Goal: Obtain resource: Download file/media

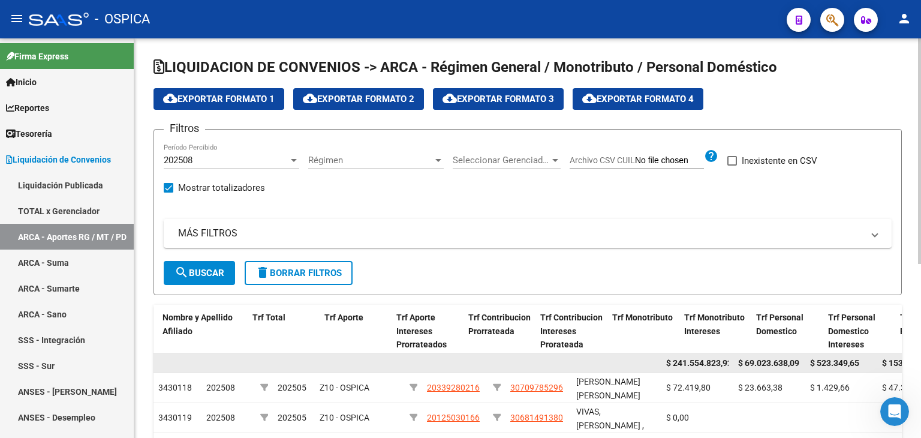
scroll to position [0, 413]
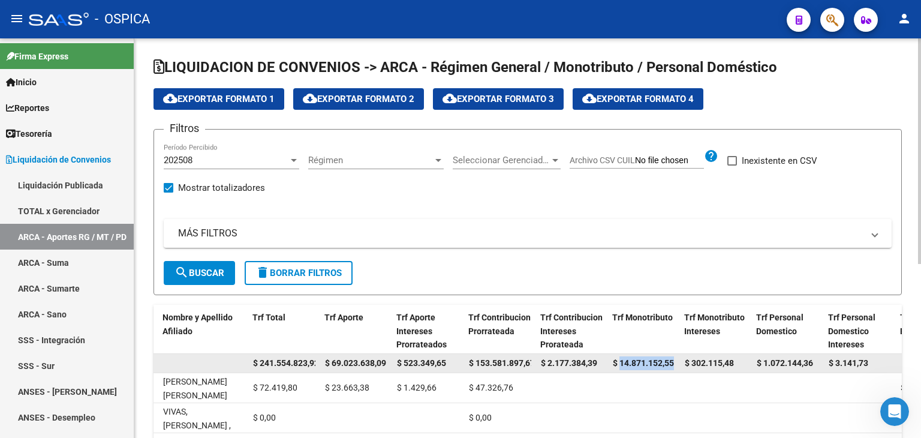
drag, startPoint x: 620, startPoint y: 363, endPoint x: 674, endPoint y: 361, distance: 54.0
click at [674, 361] on span "$ 14.871.152,55" at bounding box center [643, 363] width 61 height 10
copy span "14.871.152,55"
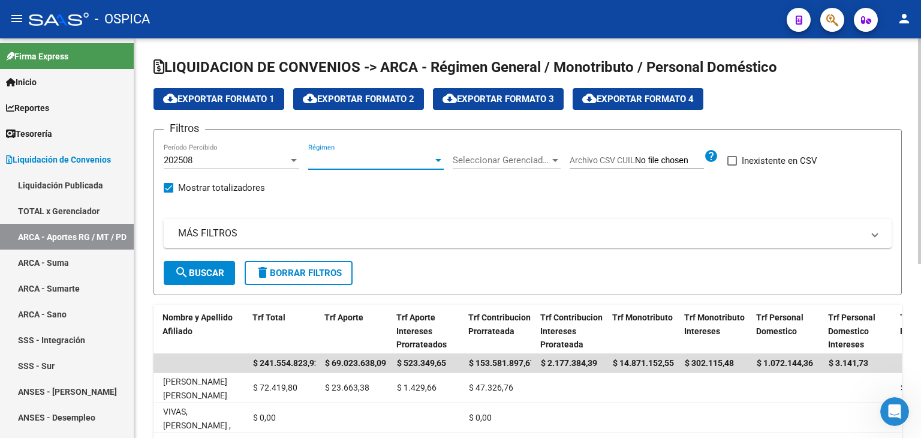
click at [431, 163] on span "Régimen" at bounding box center [370, 160] width 125 height 11
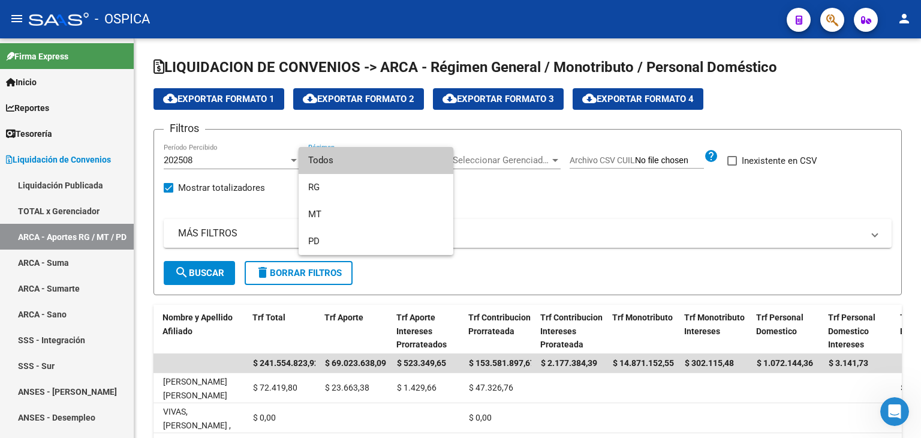
click at [547, 161] on div at bounding box center [460, 219] width 921 height 438
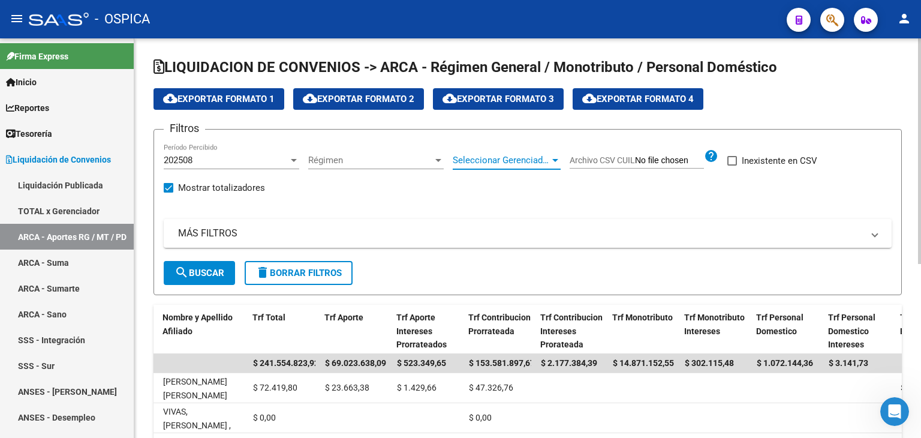
click at [556, 161] on div at bounding box center [556, 160] width 6 height 3
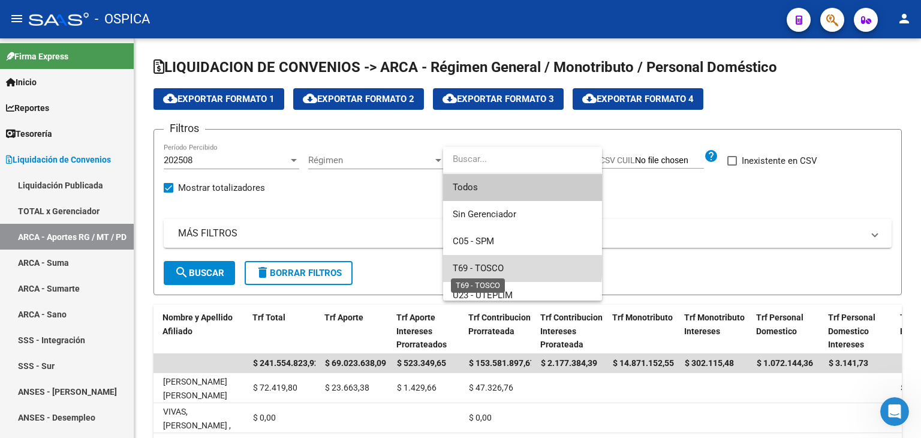
click at [490, 265] on span "T69 - TOSCO" at bounding box center [478, 268] width 51 height 11
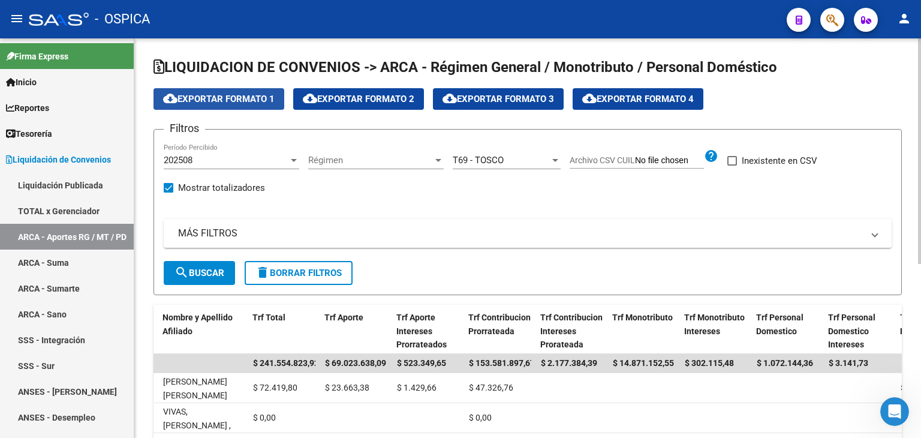
click at [238, 99] on span "cloud_download Exportar Formato 1" at bounding box center [219, 99] width 112 height 11
click at [206, 272] on span "search Buscar" at bounding box center [200, 273] width 50 height 11
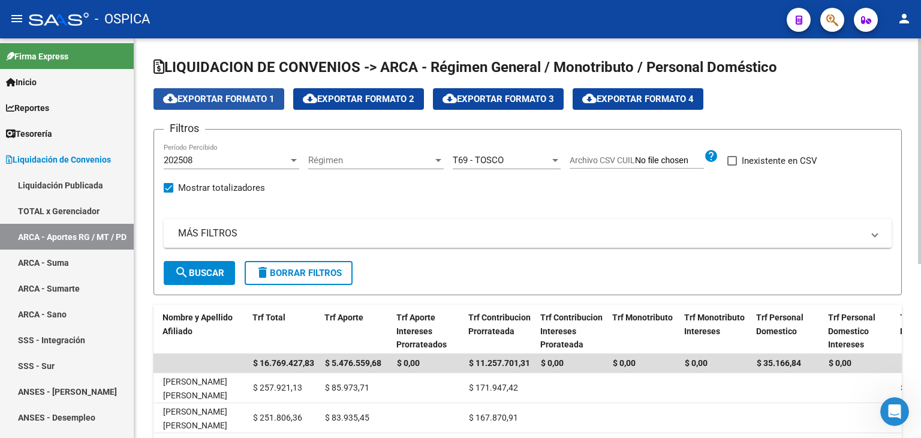
click at [213, 99] on span "cloud_download Exportar Formato 1" at bounding box center [219, 99] width 112 height 11
click at [556, 159] on div at bounding box center [556, 160] width 6 height 3
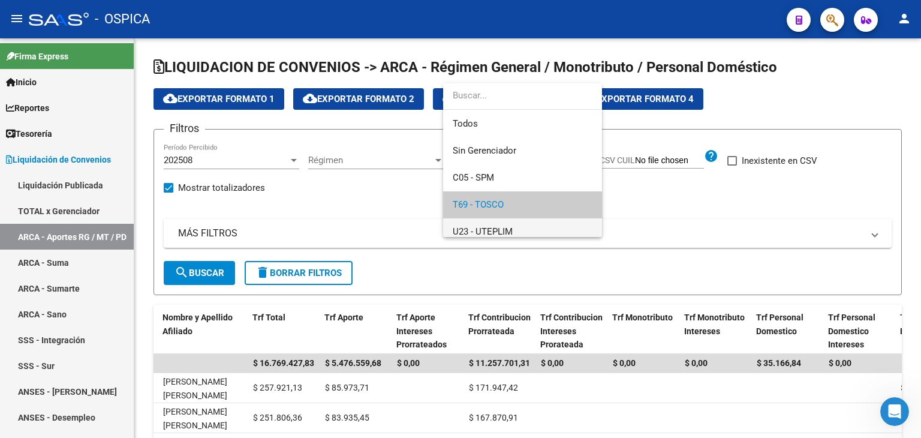
scroll to position [44, 0]
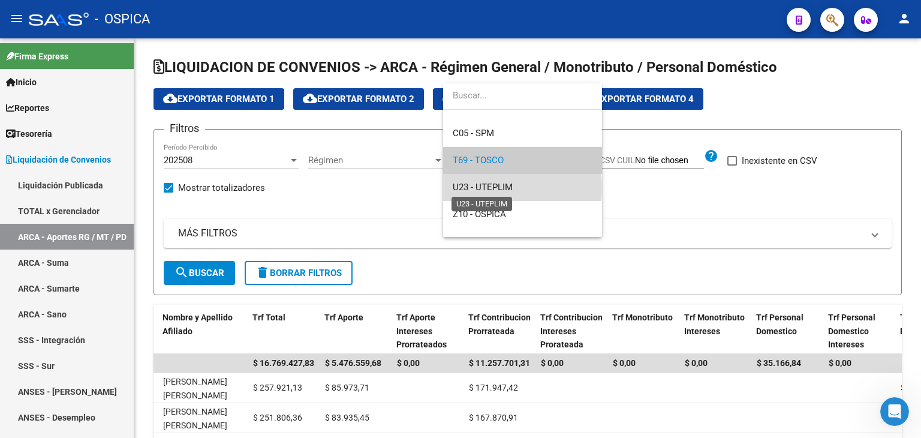
click at [509, 187] on span "U23 - UTEPLIM" at bounding box center [483, 187] width 60 height 11
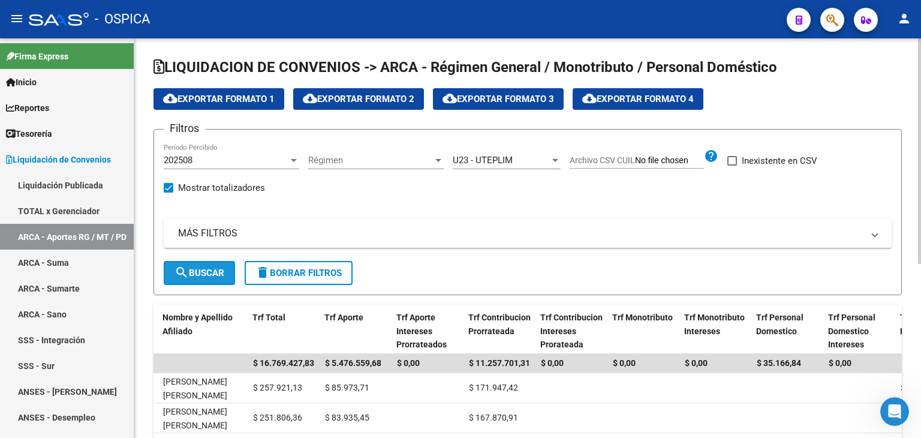
click at [195, 277] on span "search Buscar" at bounding box center [200, 273] width 50 height 11
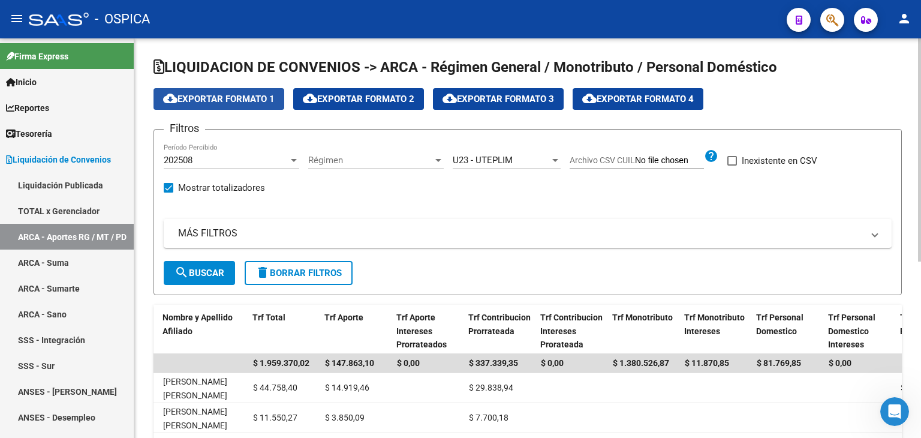
click at [211, 97] on span "cloud_download Exportar Formato 1" at bounding box center [219, 99] width 112 height 11
click at [556, 159] on div at bounding box center [556, 160] width 6 height 3
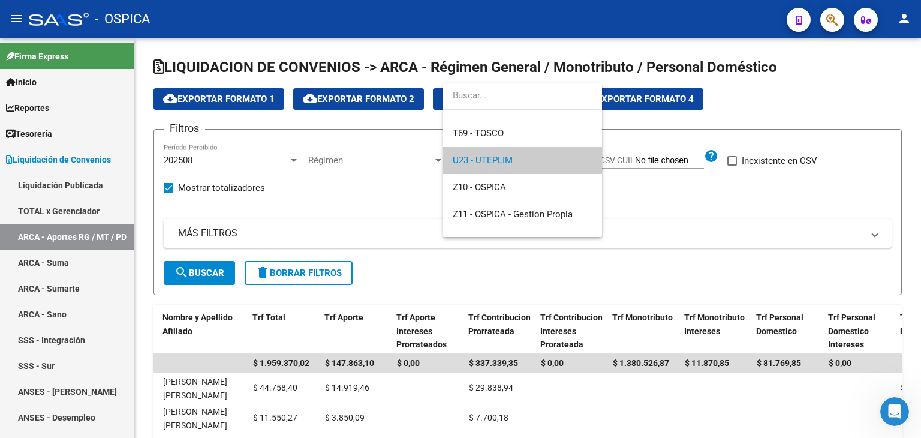
scroll to position [0, 0]
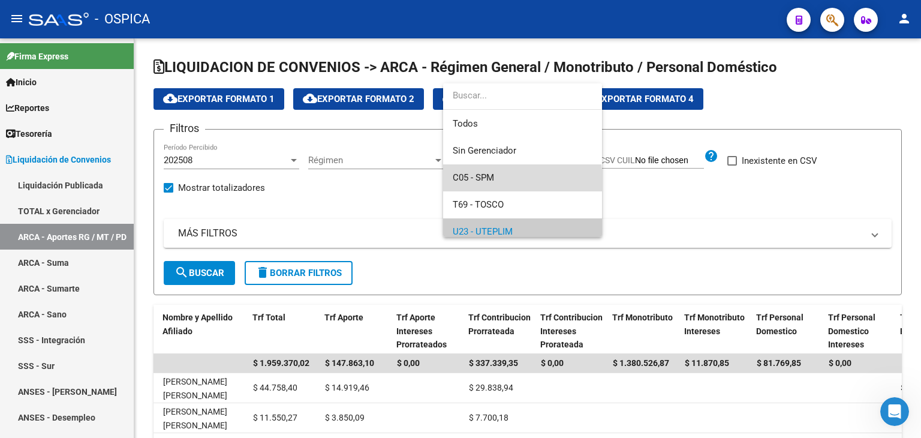
click at [499, 185] on span "C05 - SPM" at bounding box center [523, 177] width 140 height 27
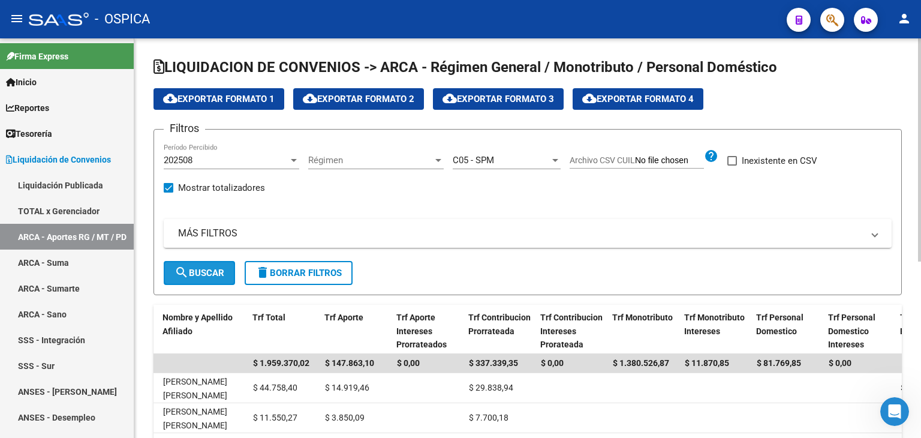
click at [205, 269] on span "search Buscar" at bounding box center [200, 273] width 50 height 11
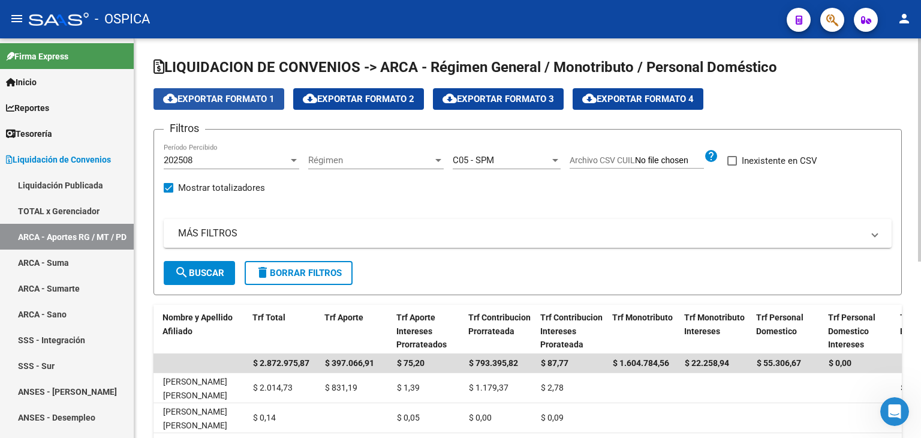
click at [246, 97] on span "cloud_download Exportar Formato 1" at bounding box center [219, 99] width 112 height 11
